Goal: Transaction & Acquisition: Download file/media

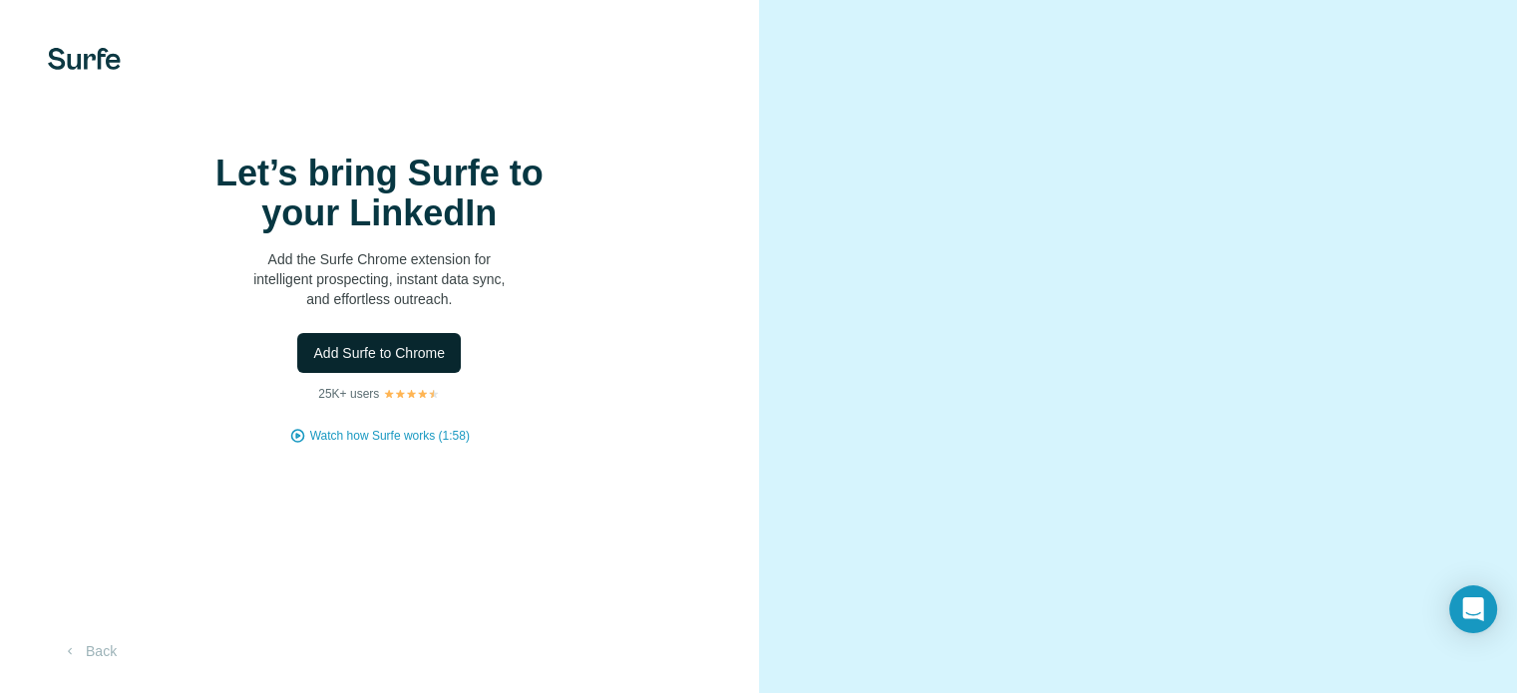
click at [374, 373] on button "Add Surfe to Chrome" at bounding box center [379, 353] width 164 height 40
